Goal: Information Seeking & Learning: Learn about a topic

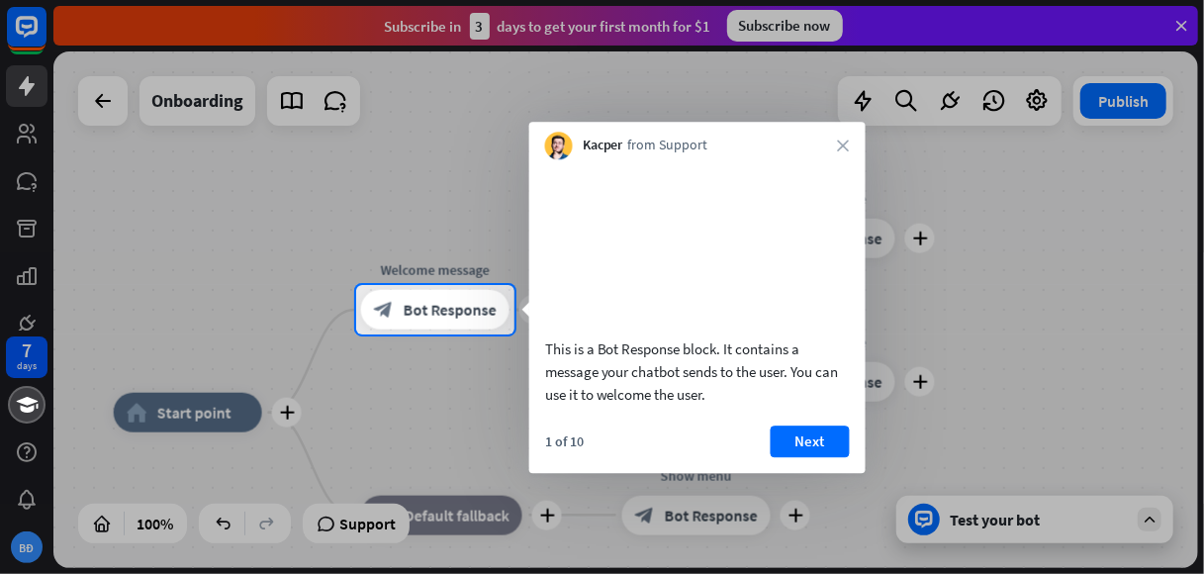
click at [380, 280] on div at bounding box center [602, 142] width 1204 height 285
click at [290, 279] on div at bounding box center [602, 142] width 1204 height 285
click at [196, 391] on div at bounding box center [602, 453] width 1204 height 239
click at [855, 145] on div "Kacper from Support close" at bounding box center [697, 141] width 336 height 38
click at [849, 147] on div "Kacper from Support close" at bounding box center [697, 141] width 336 height 38
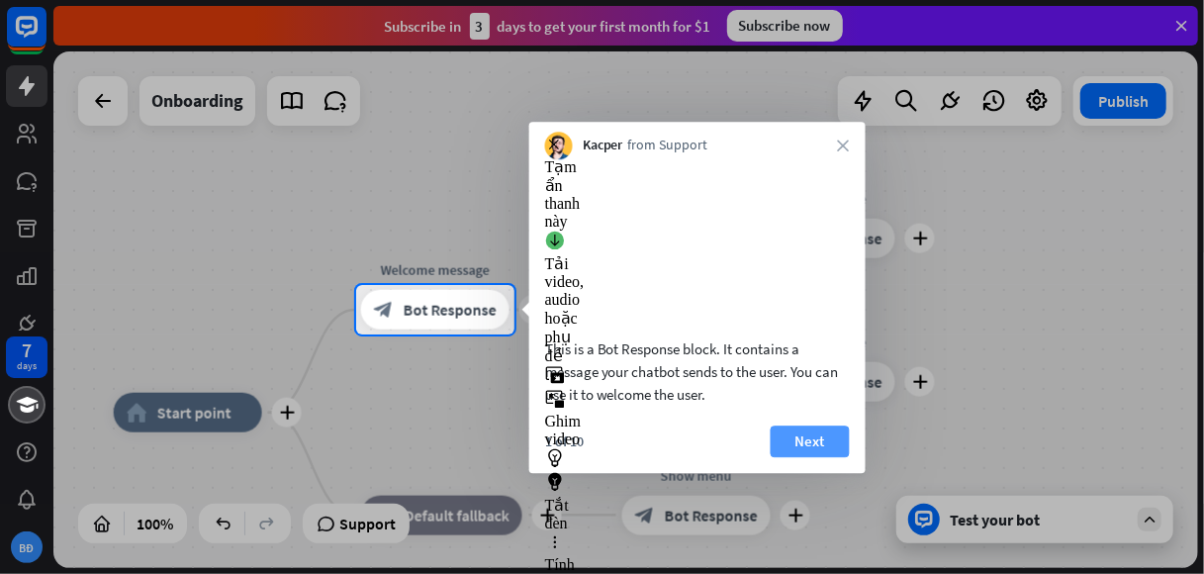
click at [820, 457] on button "Next" at bounding box center [810, 442] width 79 height 32
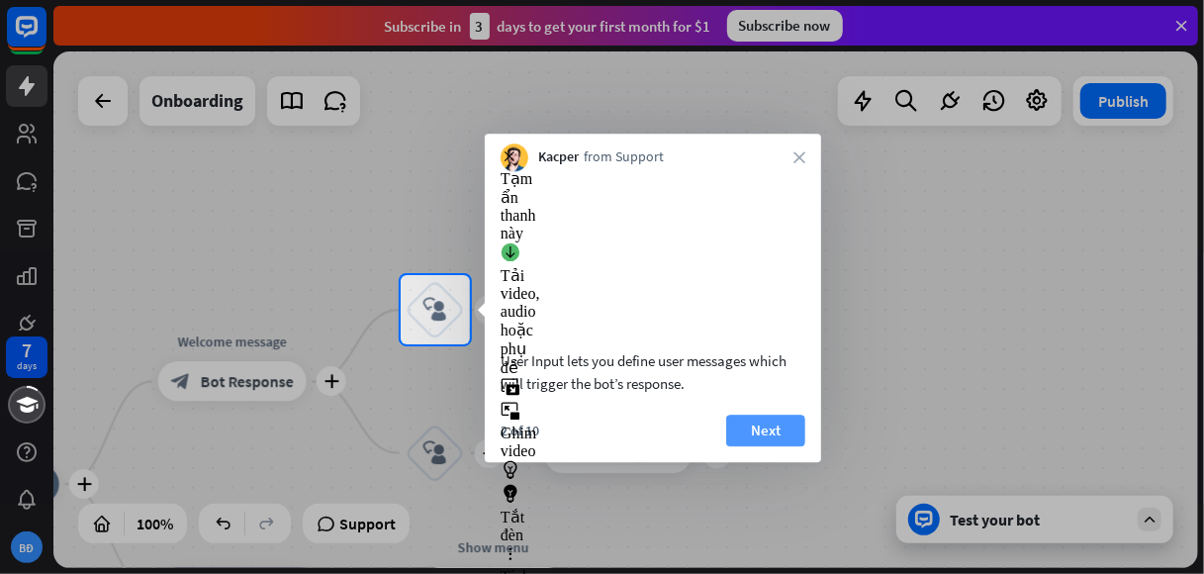
click at [762, 446] on button "Next" at bounding box center [765, 431] width 79 height 32
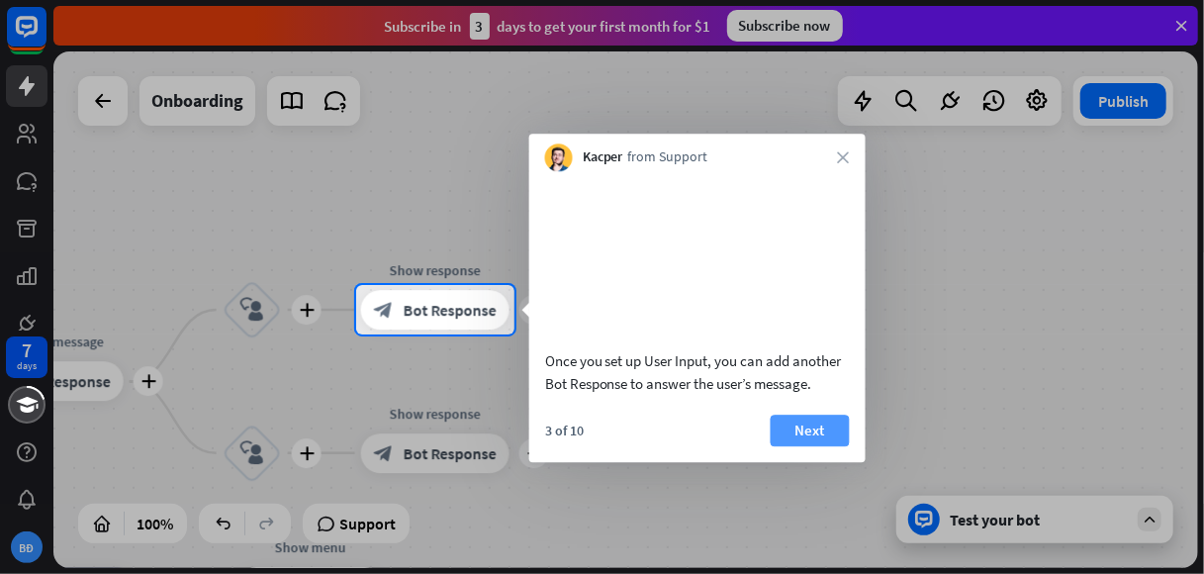
click at [802, 446] on button "Next" at bounding box center [810, 431] width 79 height 32
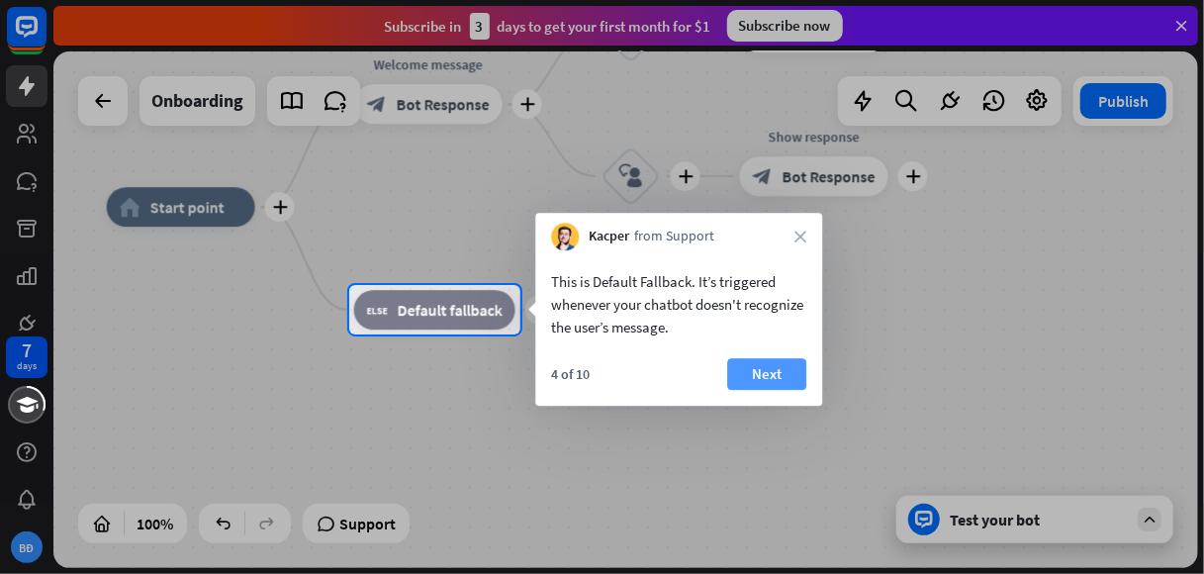
click at [754, 370] on button "Next" at bounding box center [766, 374] width 79 height 32
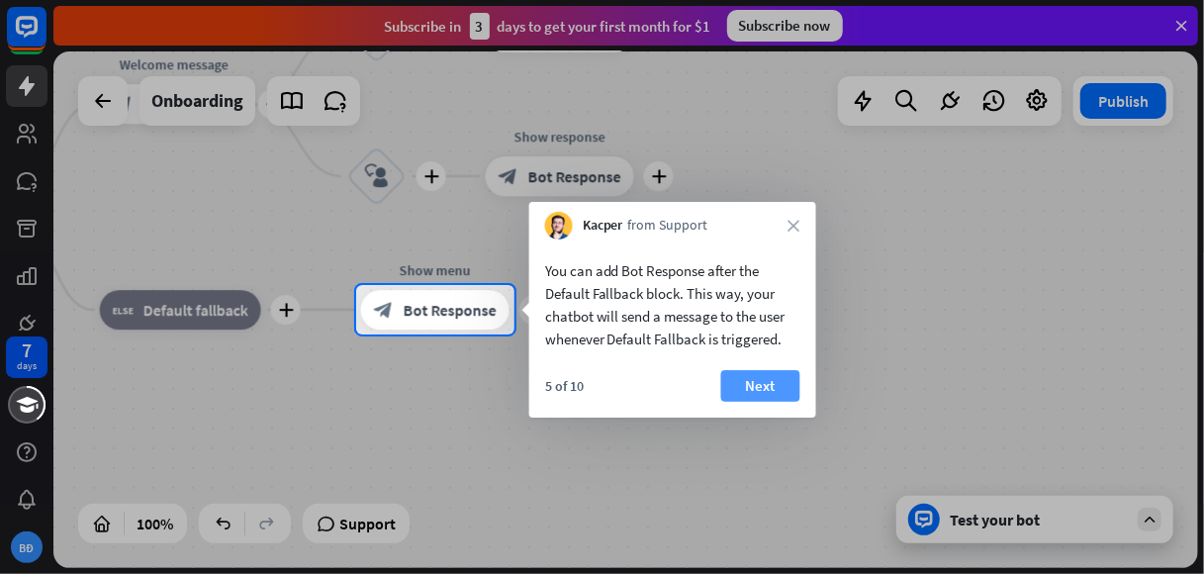
click at [737, 379] on button "Next" at bounding box center [760, 386] width 79 height 32
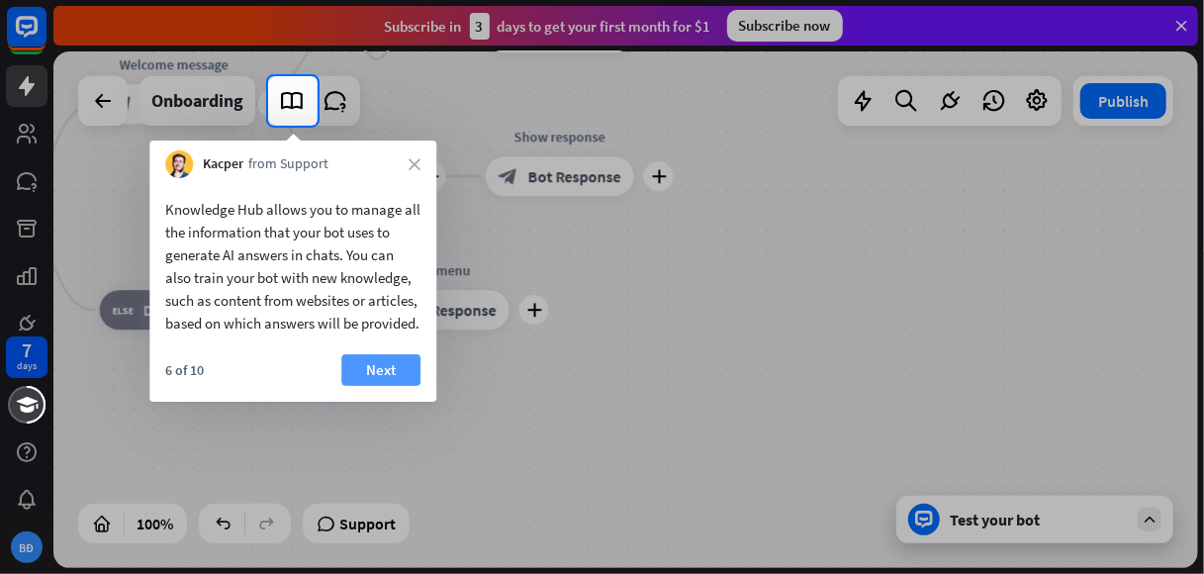
click at [368, 377] on button "Next" at bounding box center [380, 370] width 79 height 32
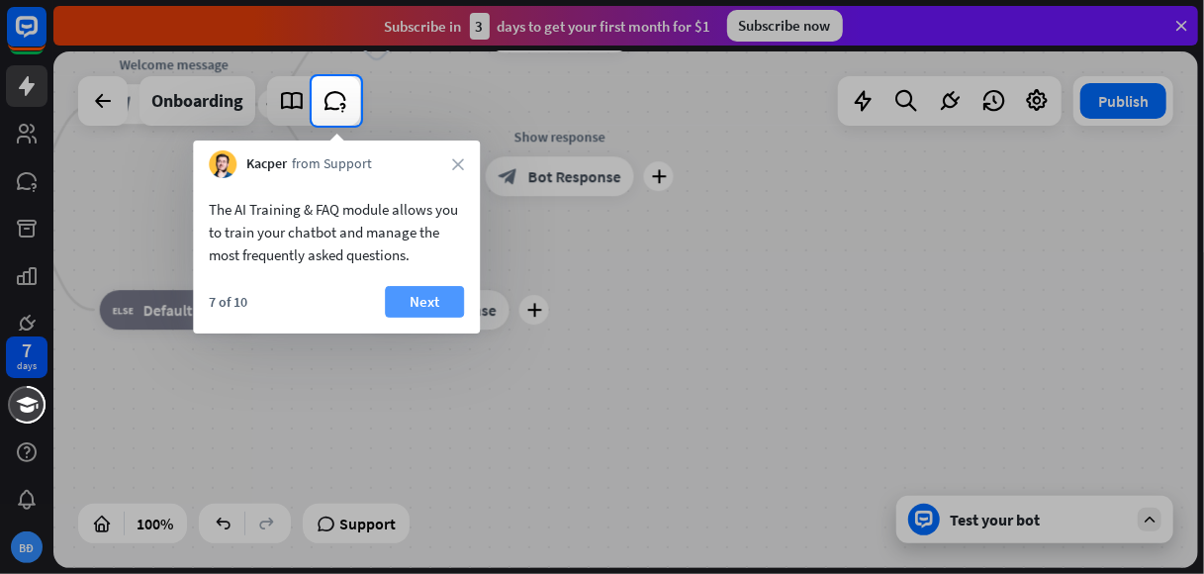
click at [422, 298] on button "Next" at bounding box center [424, 302] width 79 height 32
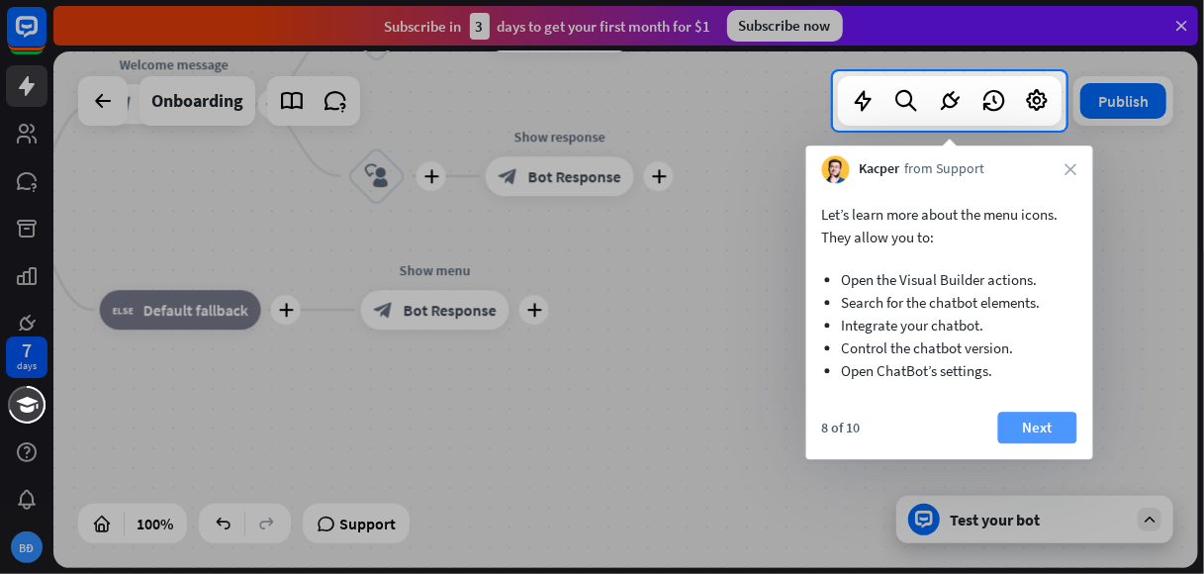
click at [1015, 431] on button "Next" at bounding box center [1037, 428] width 79 height 32
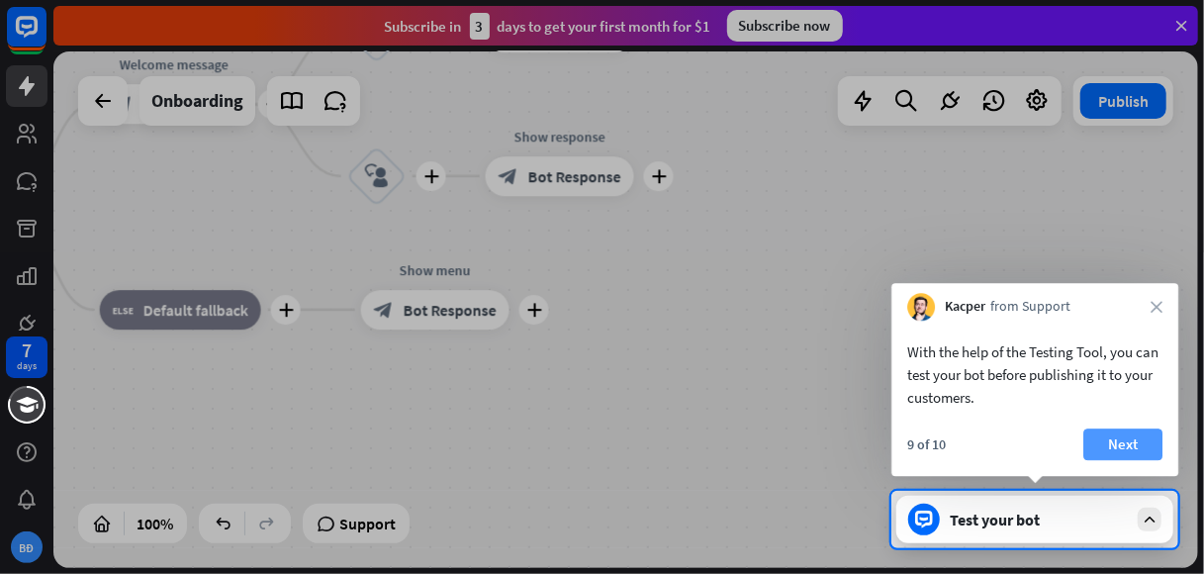
click at [1099, 436] on button "Next" at bounding box center [1123, 444] width 79 height 32
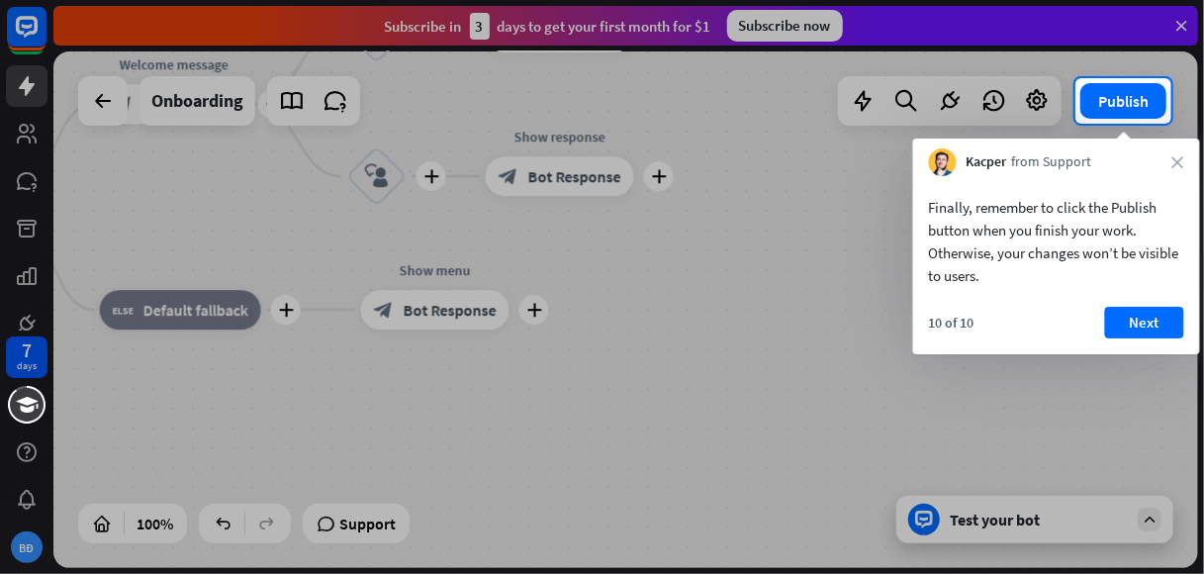
click at [1035, 522] on div at bounding box center [602, 349] width 1204 height 450
click at [1144, 322] on button "Next" at bounding box center [1144, 323] width 79 height 32
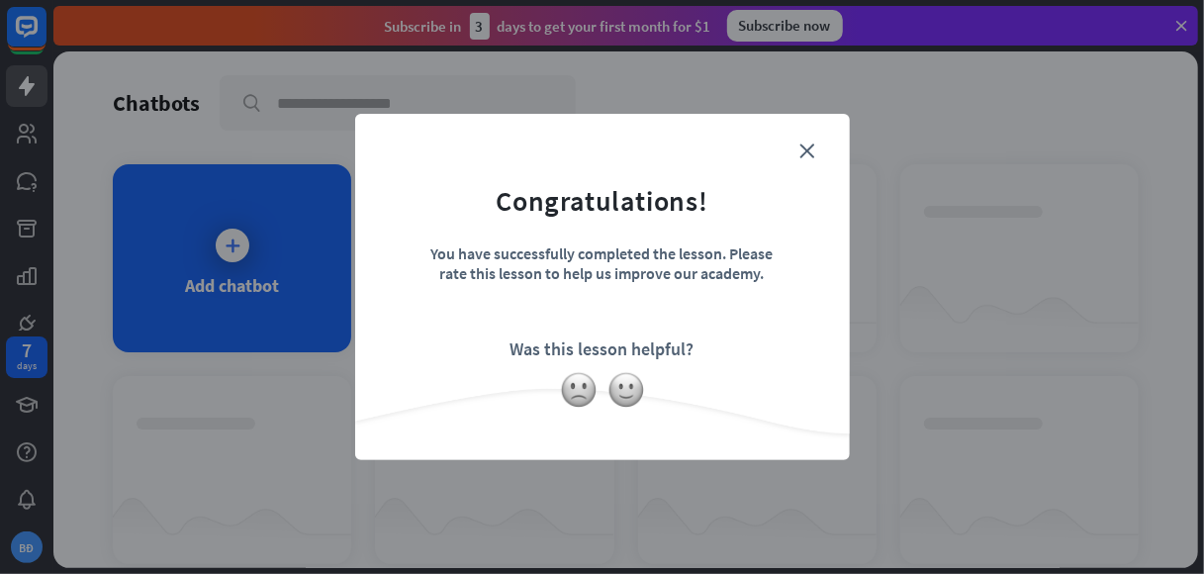
click at [580, 345] on div "Was this lesson helpful?" at bounding box center [603, 348] width 184 height 23
click at [807, 151] on icon "close" at bounding box center [808, 150] width 15 height 15
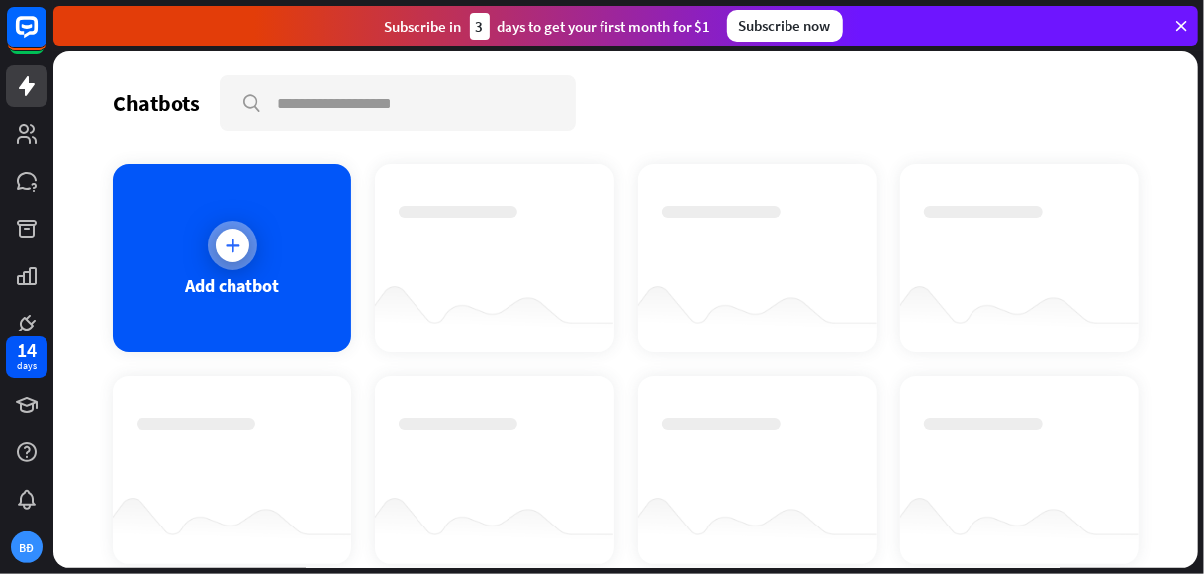
click at [258, 246] on div "Add chatbot" at bounding box center [232, 258] width 238 height 188
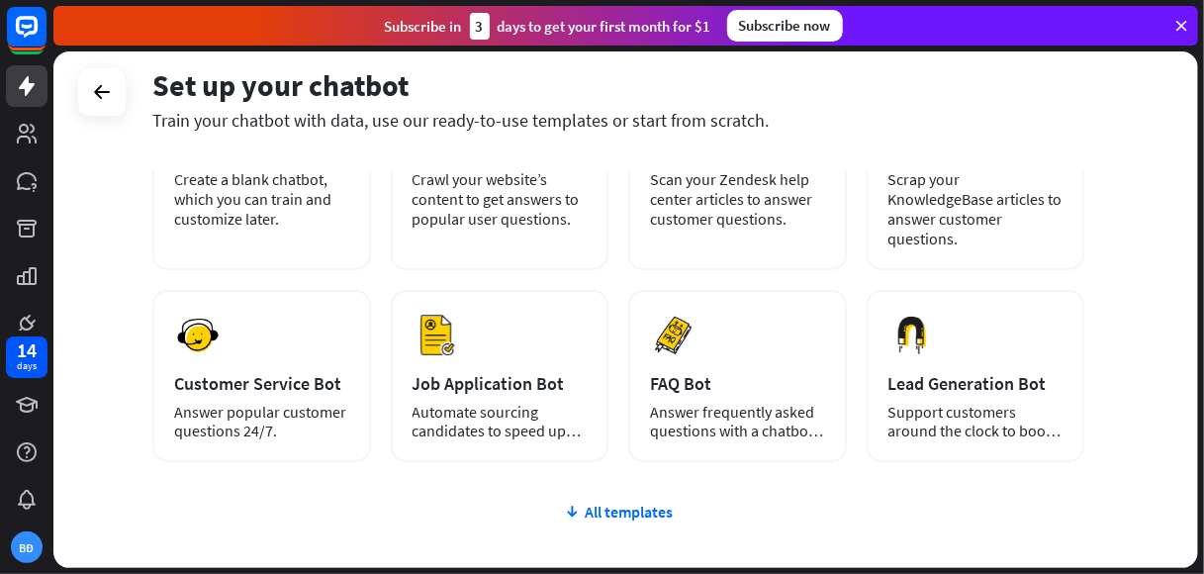
scroll to position [198, 0]
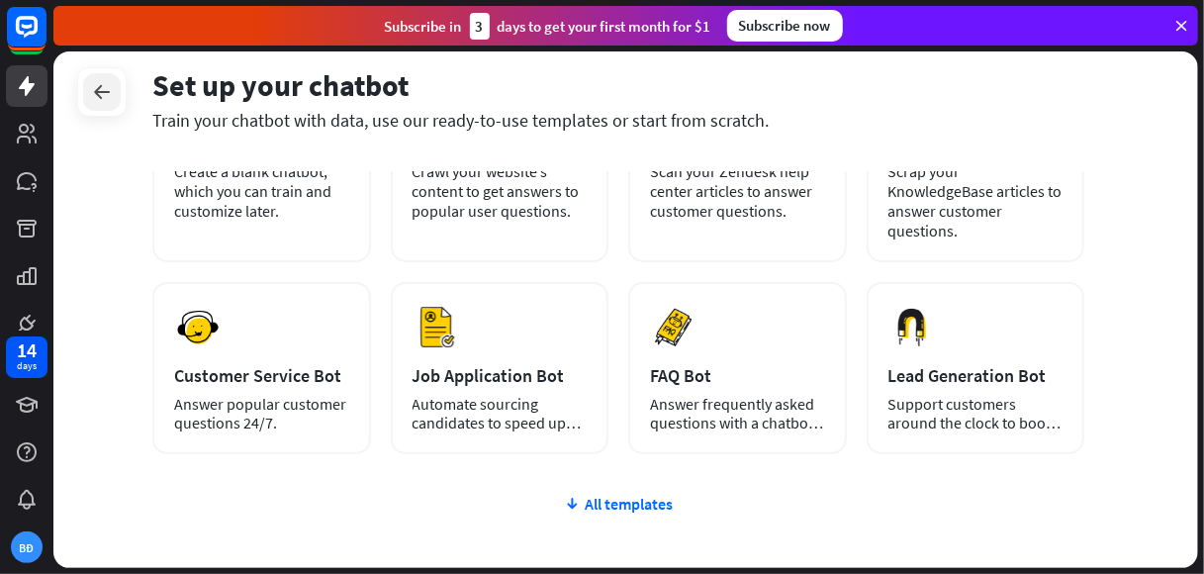
click at [83, 94] on div at bounding box center [102, 92] width 38 height 38
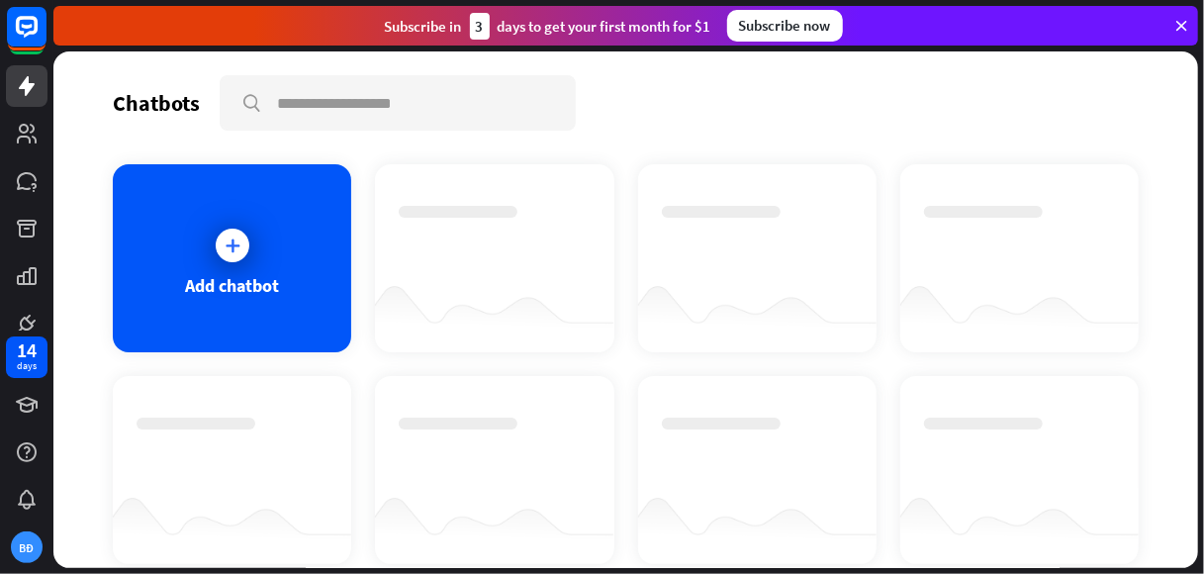
click at [546, 281] on div at bounding box center [494, 313] width 238 height 76
click at [451, 206] on div at bounding box center [458, 212] width 119 height 12
click at [24, 84] on icon at bounding box center [27, 86] width 16 height 20
click at [443, 233] on div at bounding box center [494, 240] width 191 height 69
click at [18, 131] on icon at bounding box center [27, 134] width 24 height 24
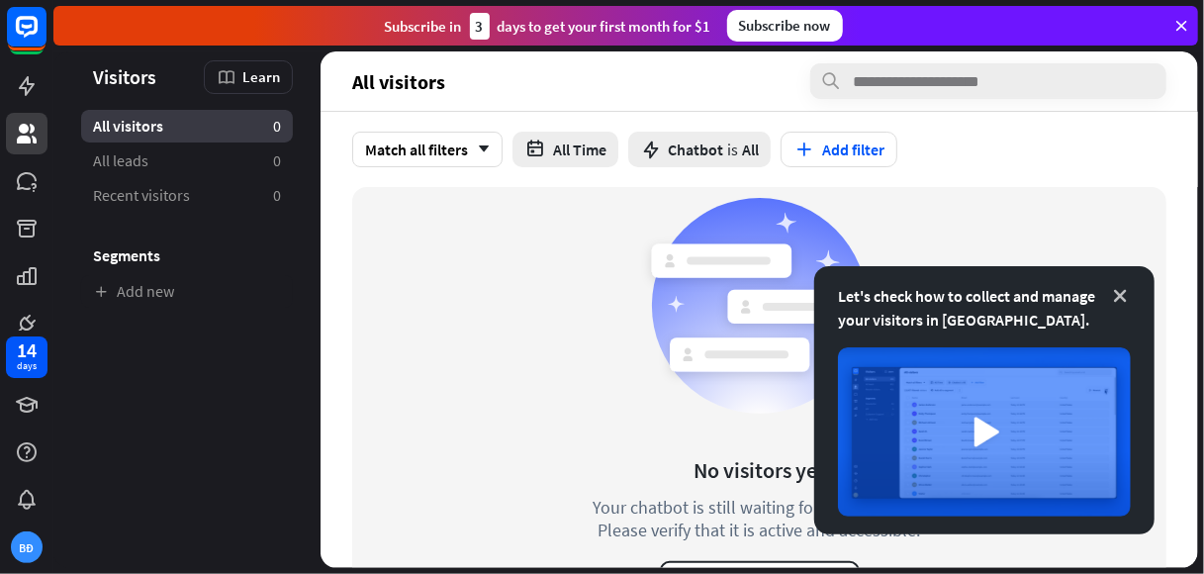
click at [1120, 293] on icon at bounding box center [1120, 296] width 20 height 20
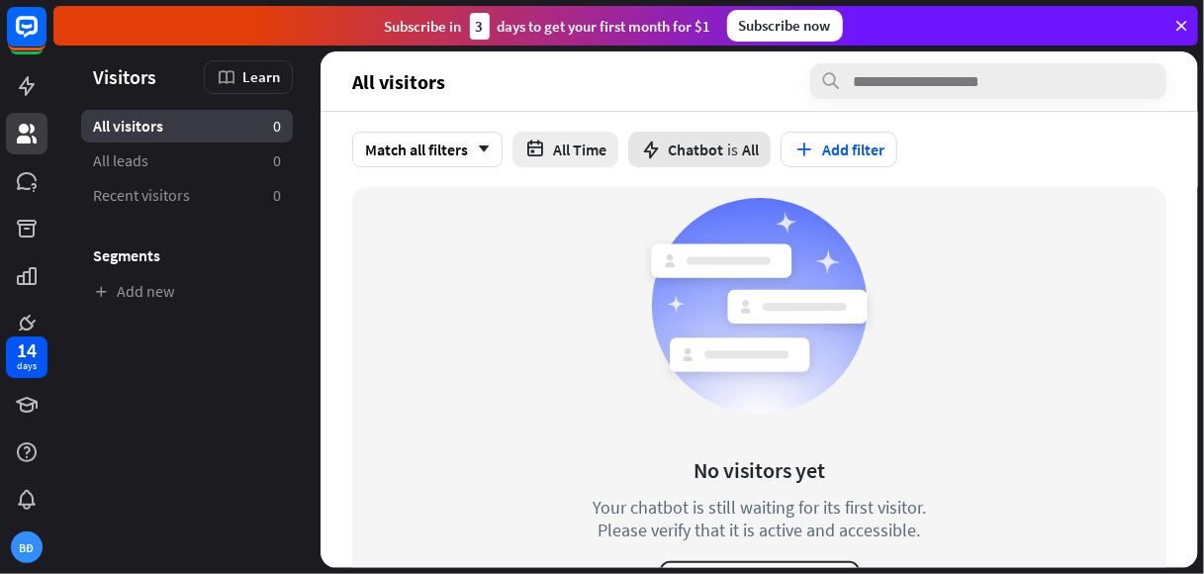
click at [697, 145] on span "Chatbot" at bounding box center [695, 150] width 55 height 20
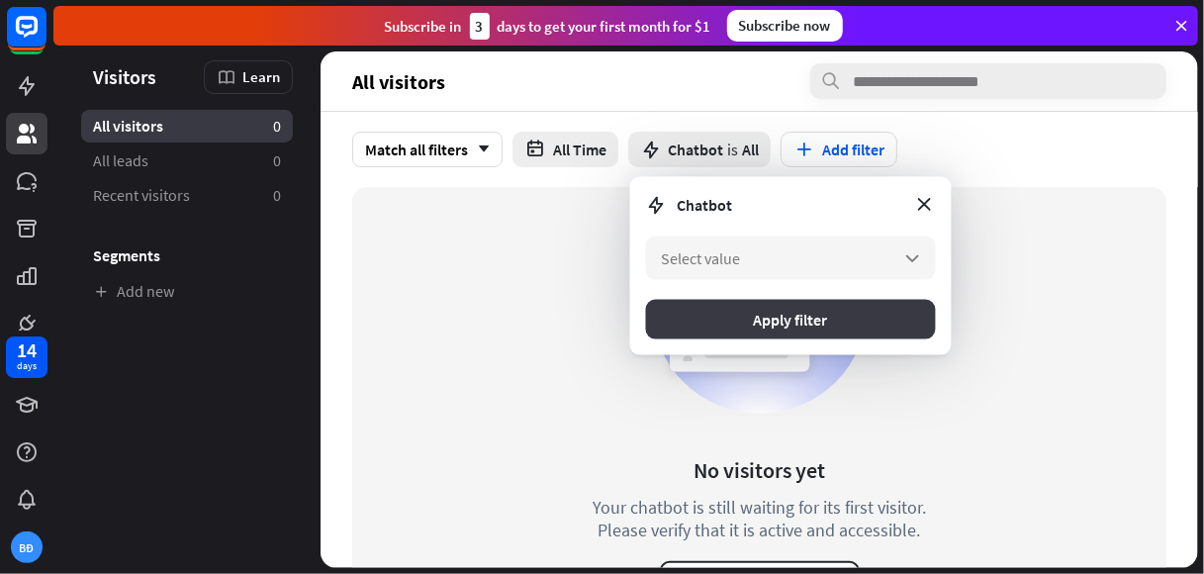
click at [672, 332] on button "Apply filter" at bounding box center [791, 320] width 290 height 40
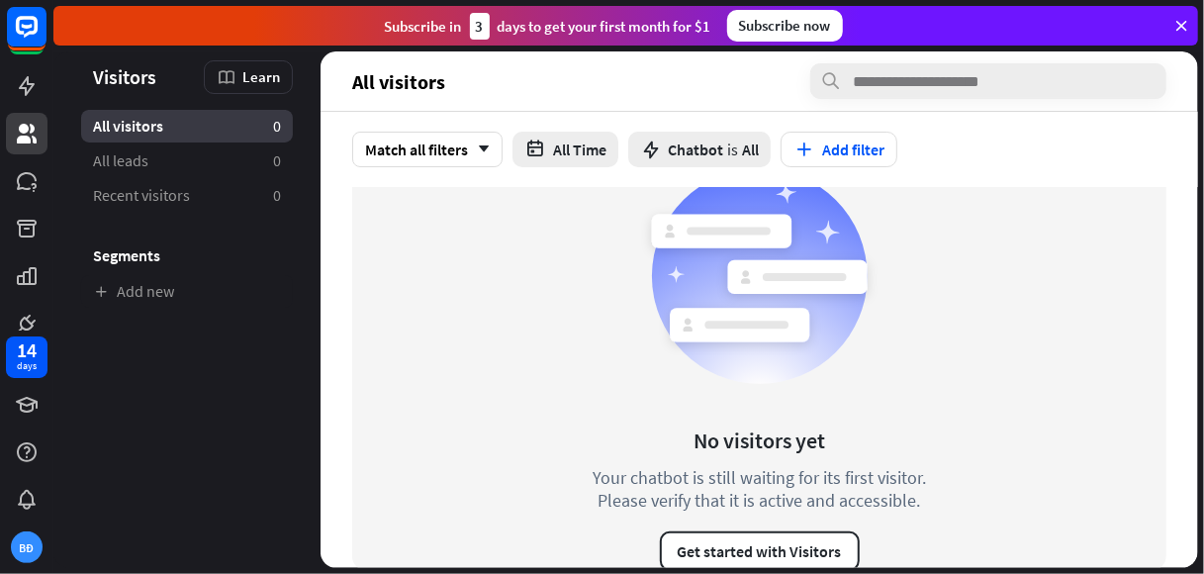
scroll to position [51, 0]
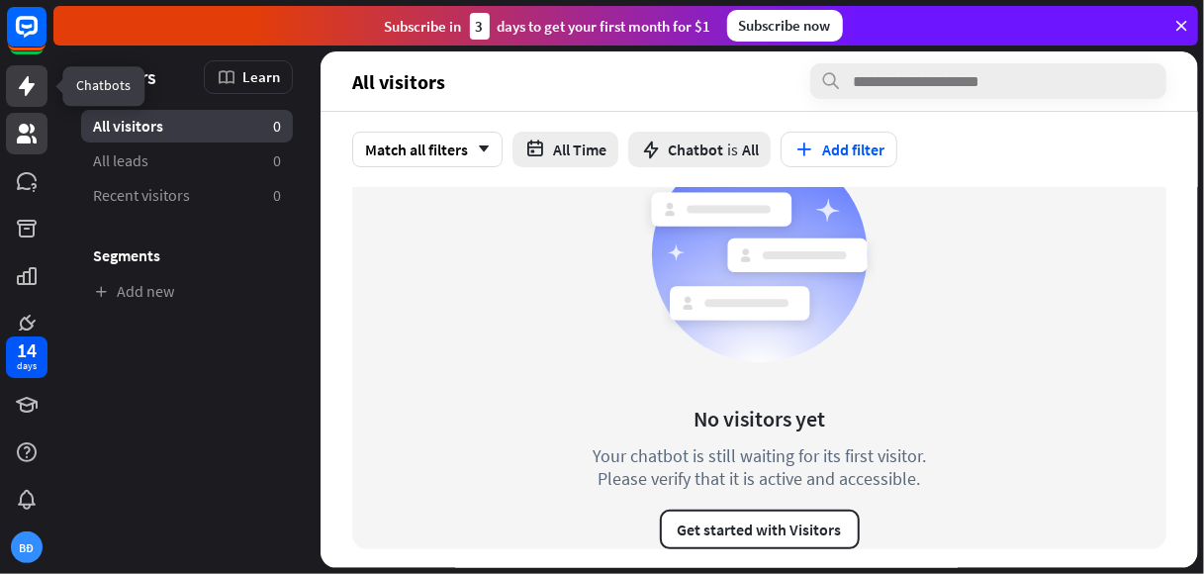
click at [26, 87] on icon at bounding box center [27, 86] width 16 height 20
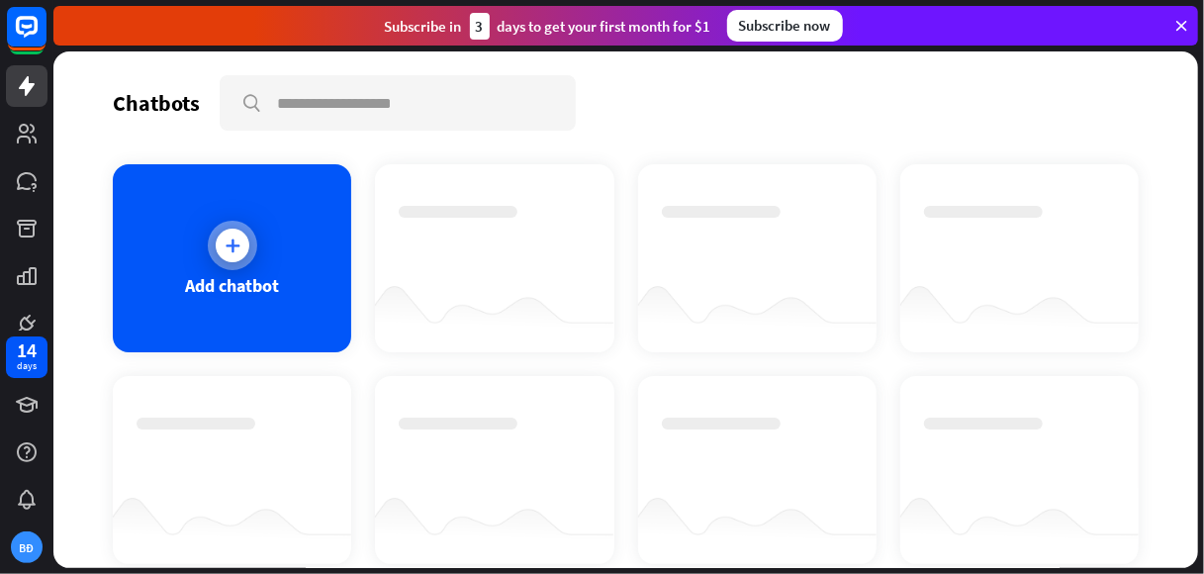
click at [224, 233] on div at bounding box center [233, 246] width 34 height 34
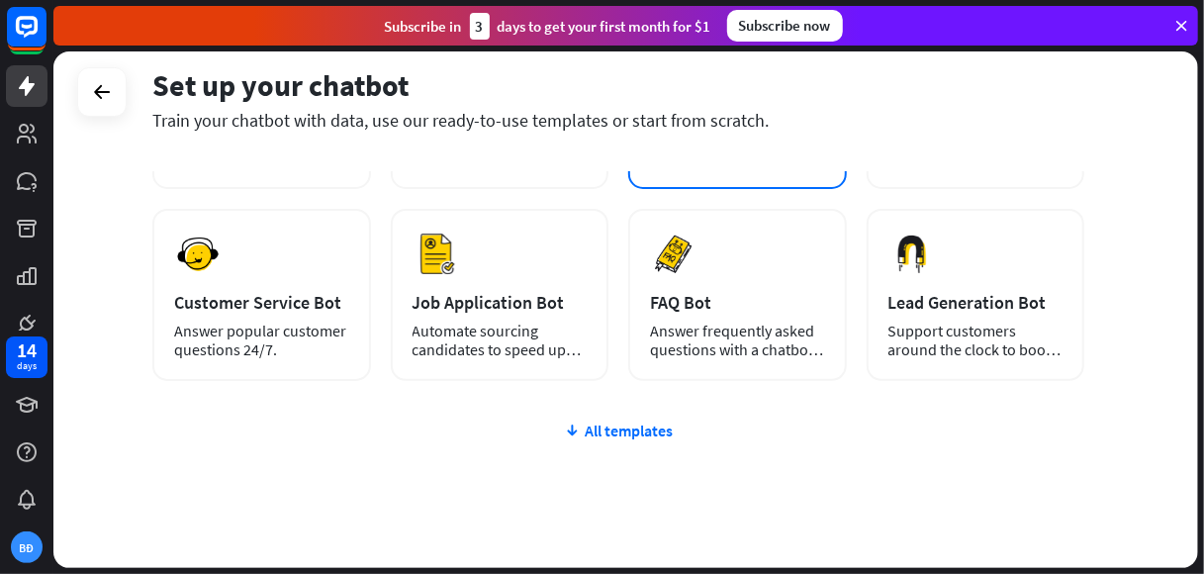
scroll to position [297, 0]
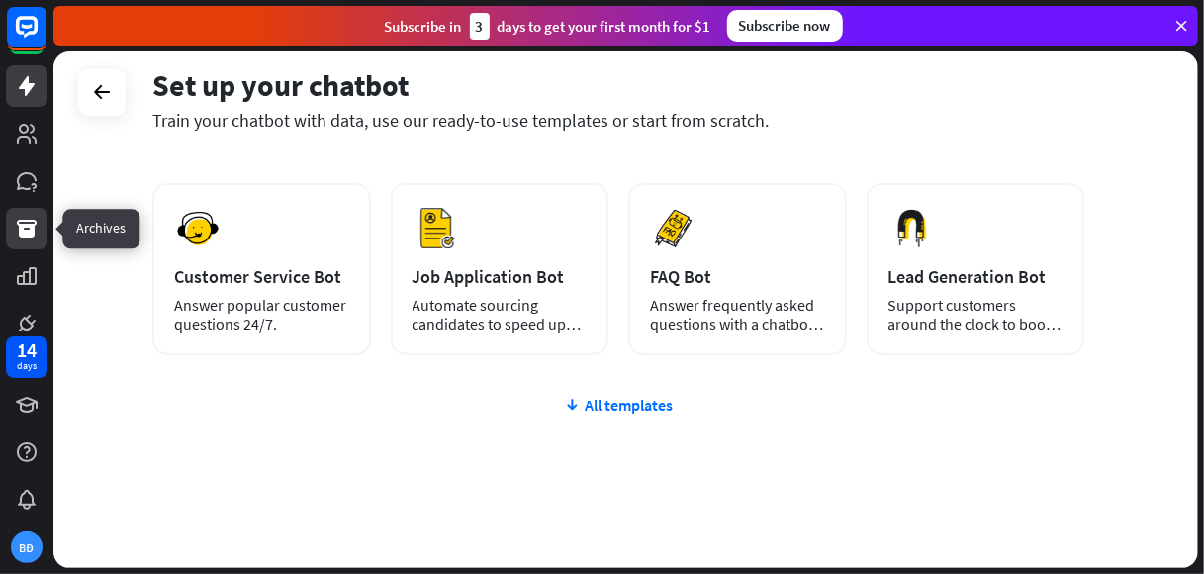
click at [25, 236] on icon at bounding box center [27, 229] width 20 height 18
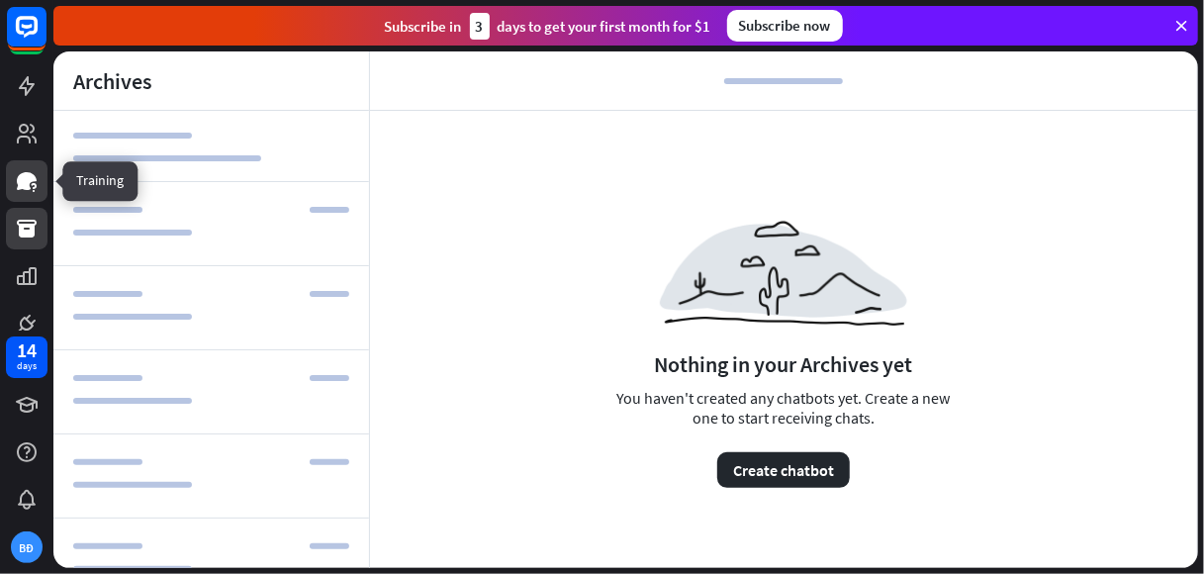
click at [22, 185] on icon at bounding box center [27, 181] width 20 height 18
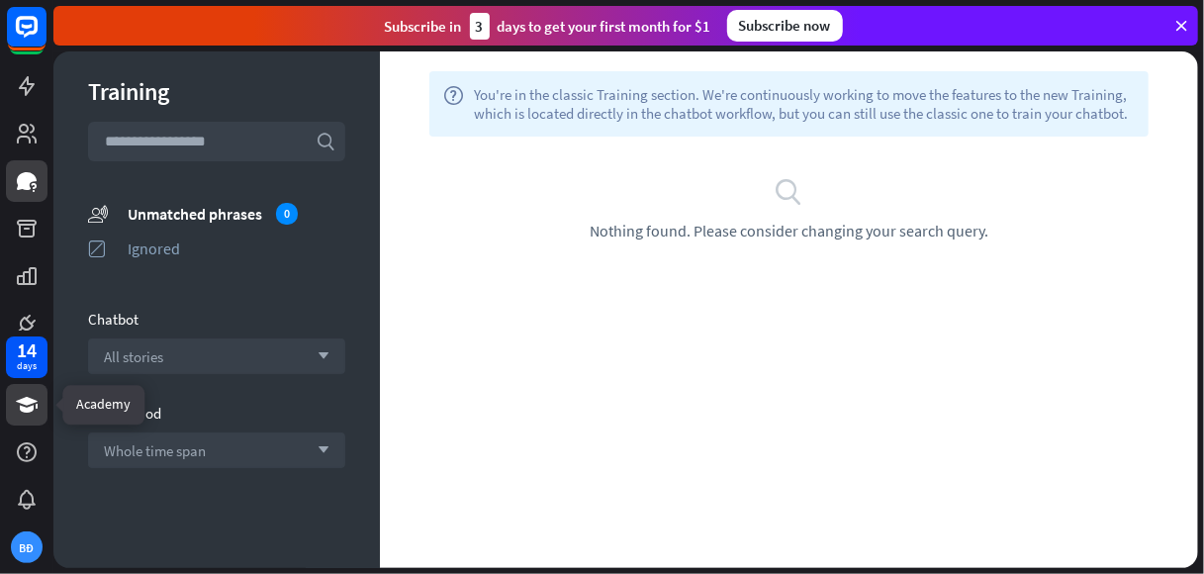
click at [28, 406] on icon at bounding box center [27, 405] width 24 height 24
